Goal: Information Seeking & Learning: Learn about a topic

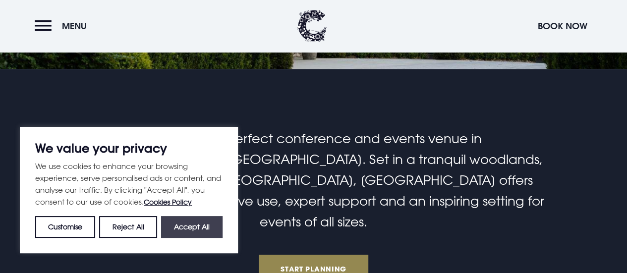
click at [186, 229] on button "Accept All" at bounding box center [191, 227] width 61 height 22
checkbox input "true"
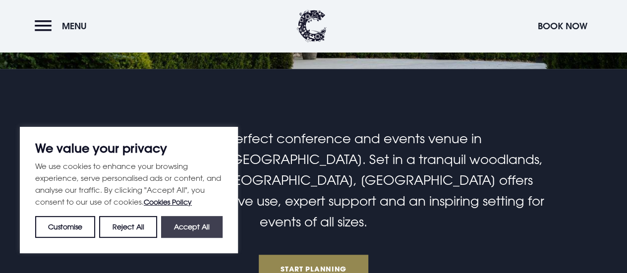
checkbox input "true"
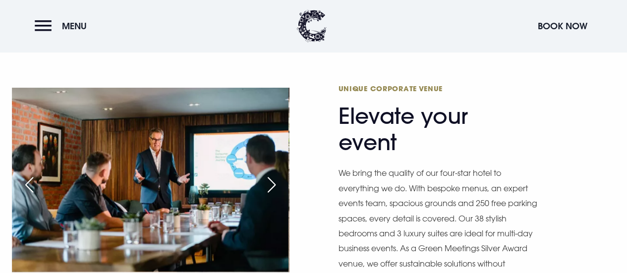
scroll to position [538, 0]
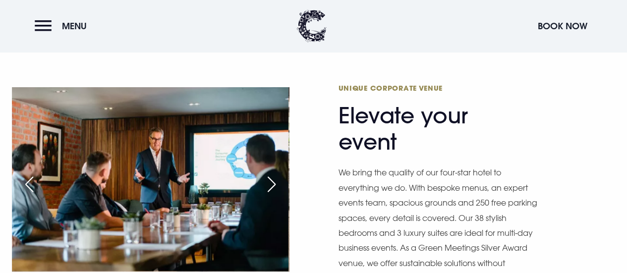
click at [272, 174] on div "Next slide" at bounding box center [271, 185] width 25 height 22
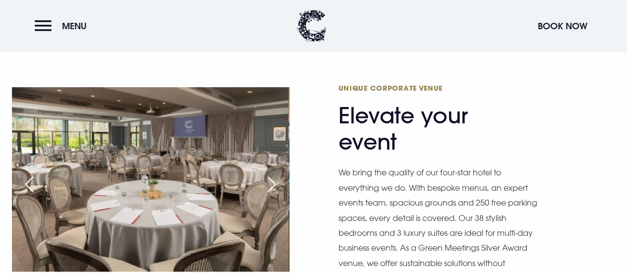
click at [272, 174] on div "Next slide" at bounding box center [271, 185] width 25 height 22
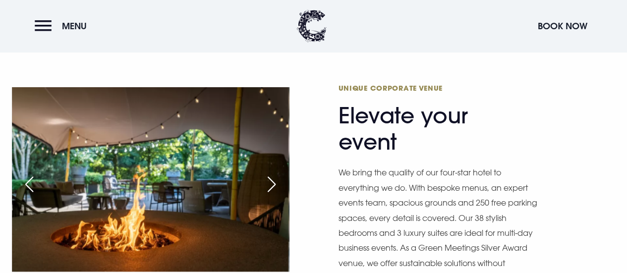
click at [272, 174] on div "Next slide" at bounding box center [271, 185] width 25 height 22
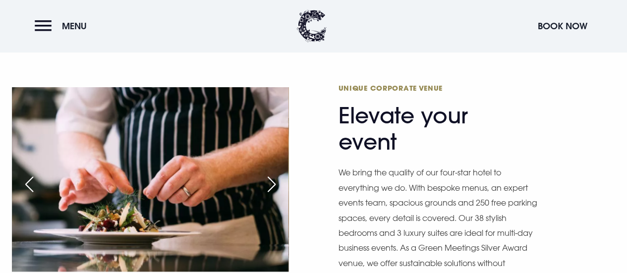
click at [272, 174] on div "Next slide" at bounding box center [271, 185] width 25 height 22
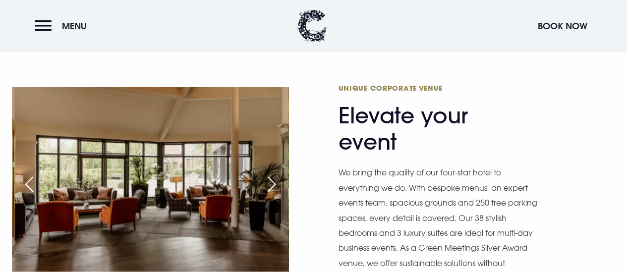
click at [272, 174] on div "Next slide" at bounding box center [271, 185] width 25 height 22
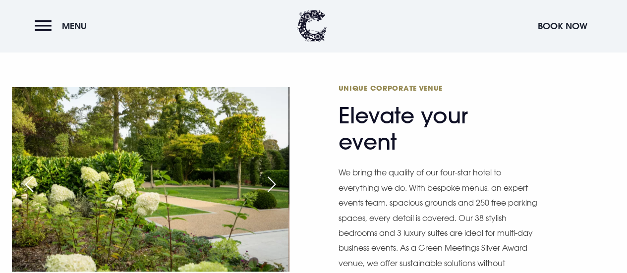
click at [272, 174] on div "Next slide" at bounding box center [271, 185] width 25 height 22
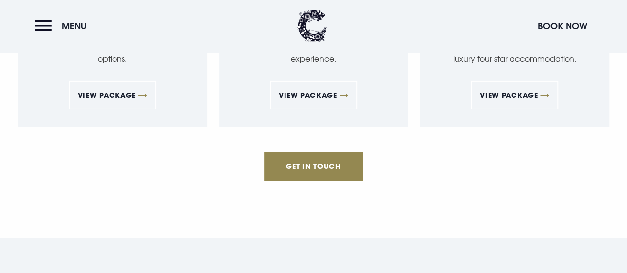
scroll to position [1689, 0]
